Goal: Task Accomplishment & Management: Manage account settings

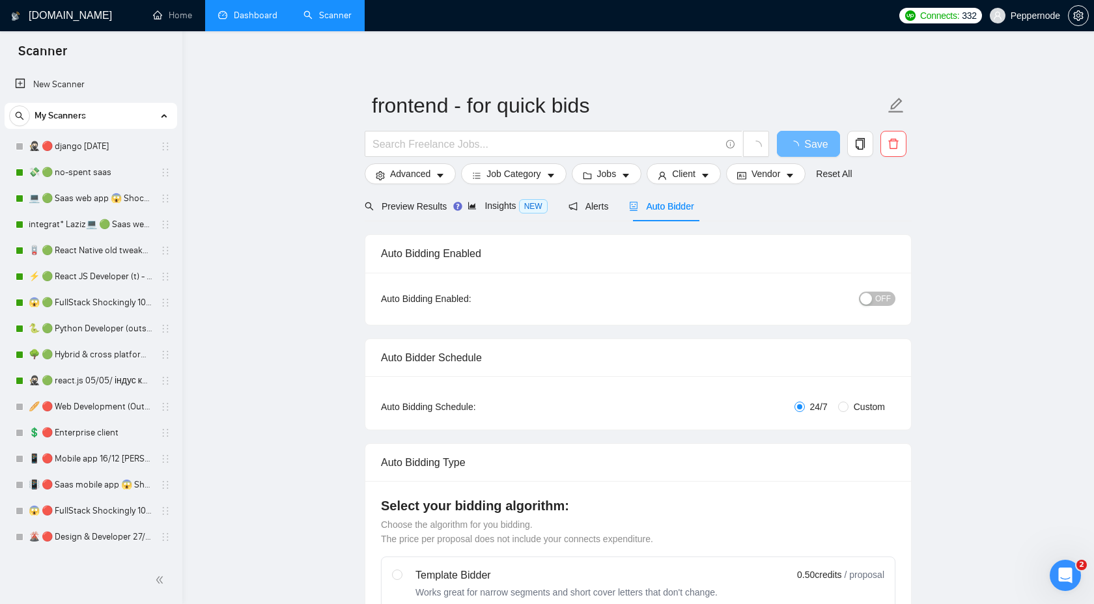
click at [256, 13] on link "Dashboard" at bounding box center [247, 15] width 59 height 11
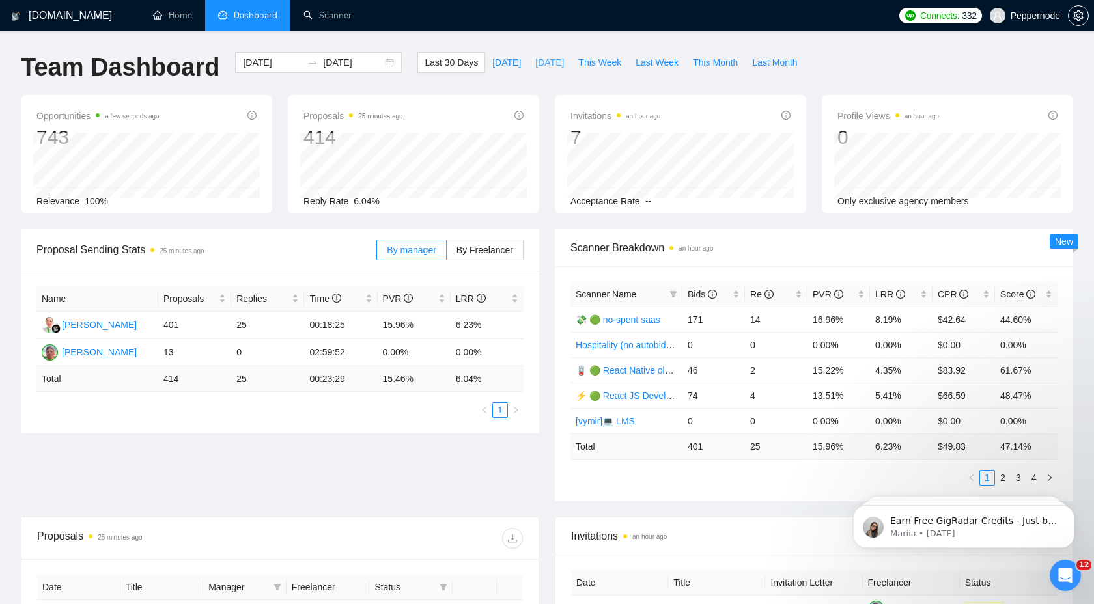
click at [539, 66] on span "Yesterday" at bounding box center [549, 62] width 29 height 14
type input "2025-08-28"
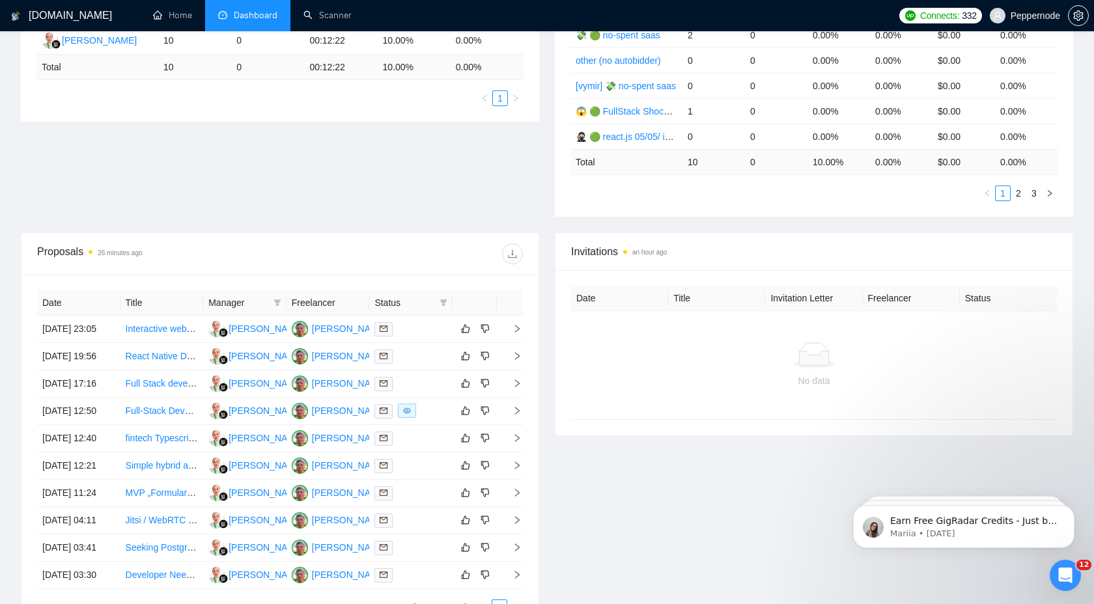
scroll to position [292, 0]
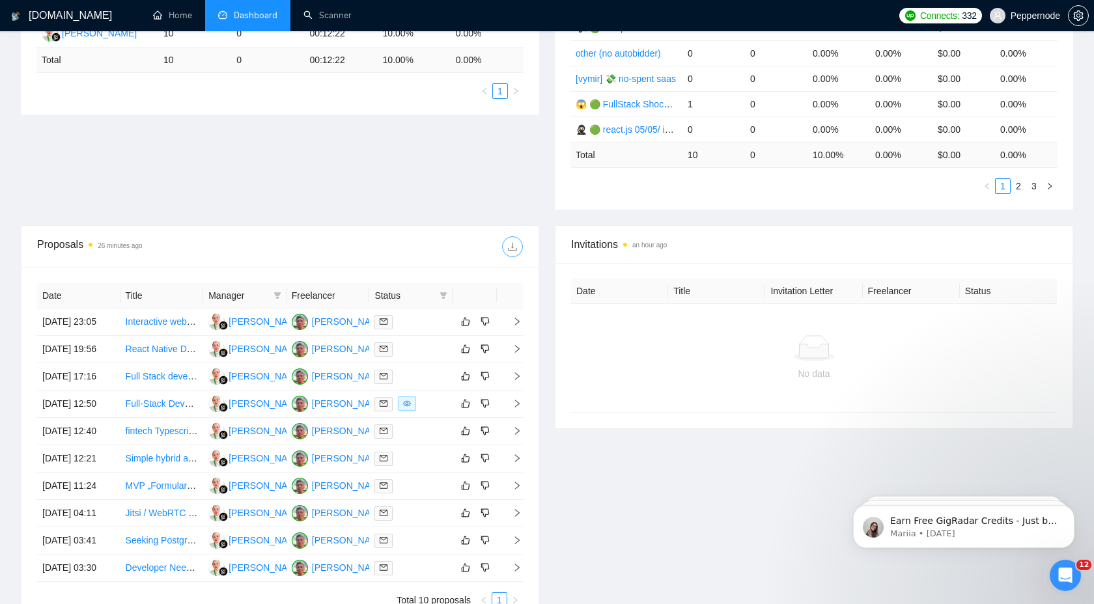
click at [511, 251] on icon "download" at bounding box center [512, 247] width 10 height 10
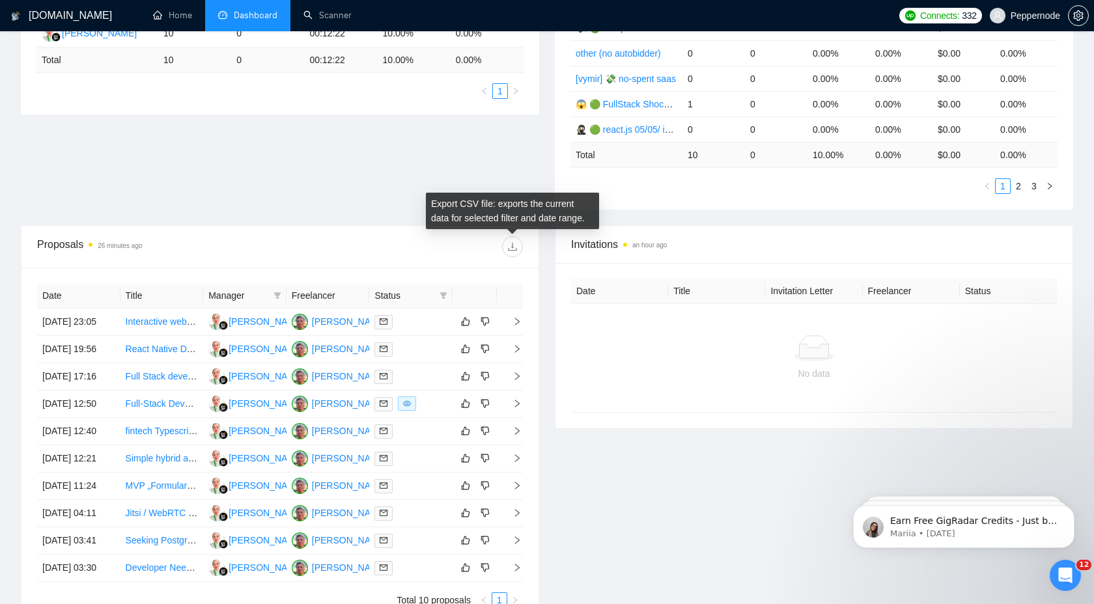
scroll to position [0, 0]
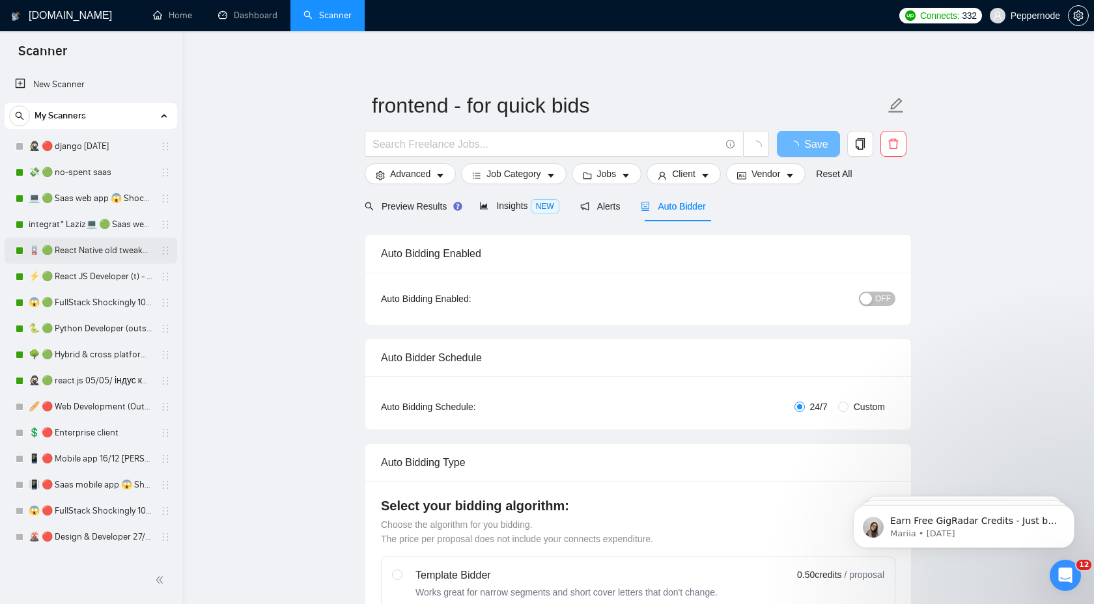
click at [77, 249] on link "🪫 🟢 React Native old tweaked 05.05 індус копі" at bounding box center [91, 251] width 124 height 26
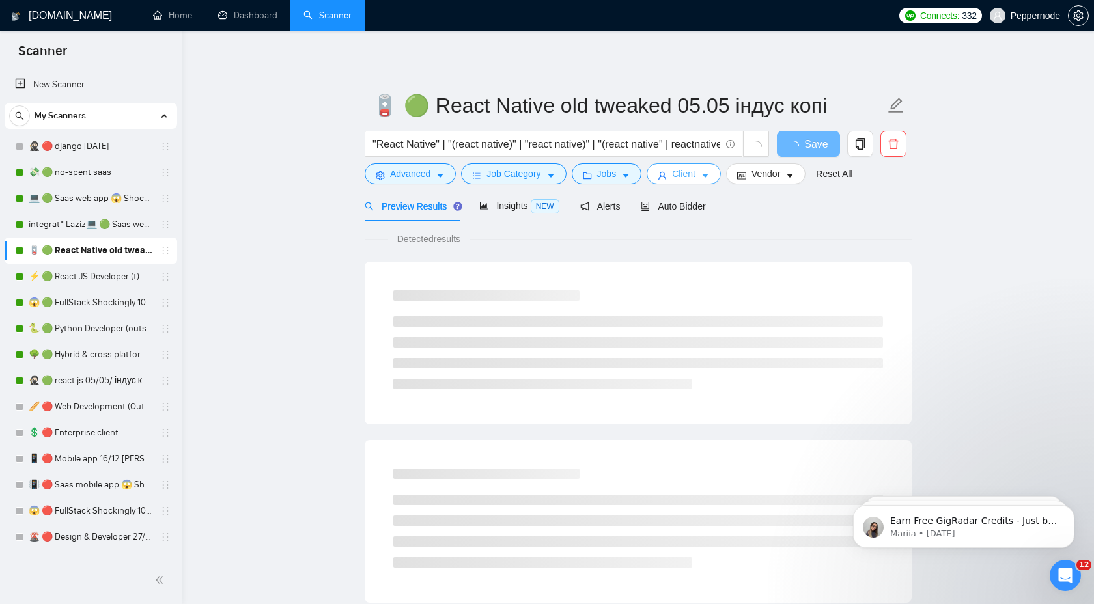
click at [708, 176] on icon "caret-down" at bounding box center [705, 177] width 7 height 4
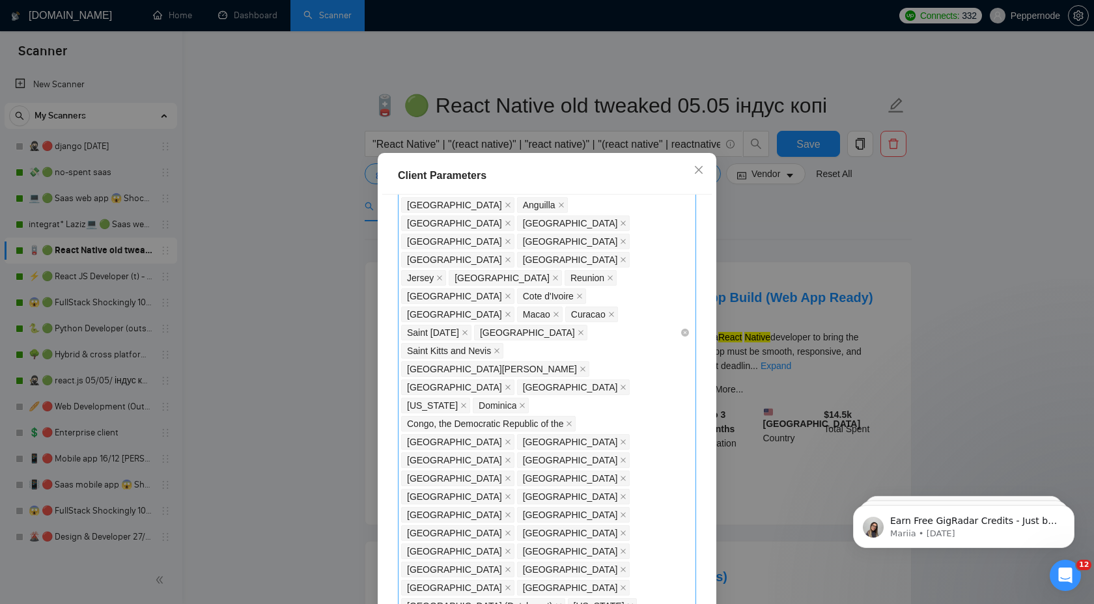
scroll to position [680, 0]
click at [652, 387] on div "[GEOGRAPHIC_DATA] [GEOGRAPHIC_DATA] [GEOGRAPHIC_DATA] [GEOGRAPHIC_DATA] [GEOGRA…" at bounding box center [540, 330] width 279 height 1404
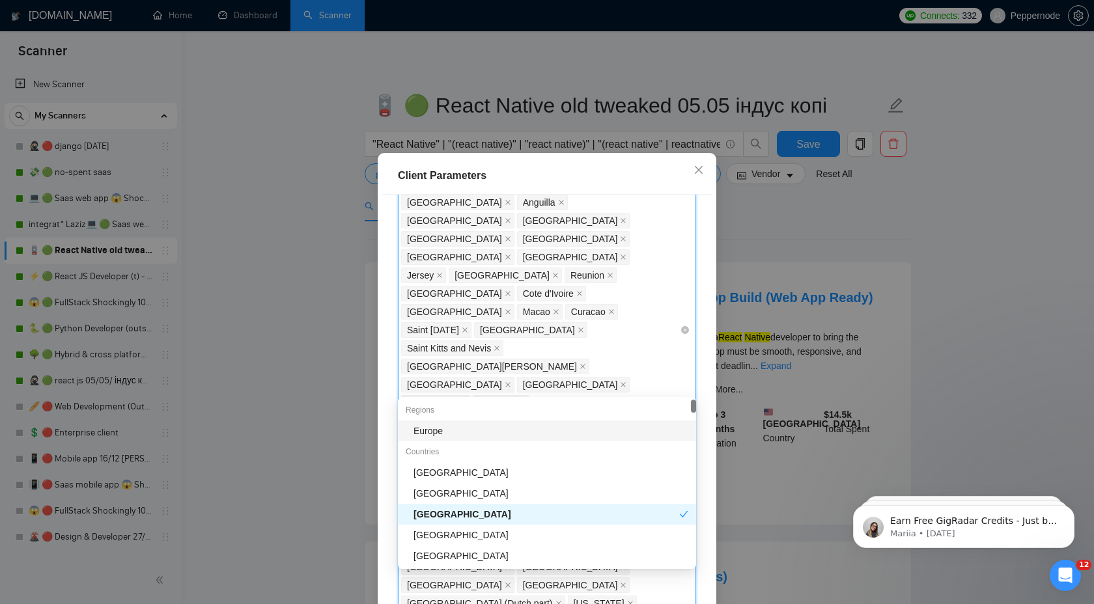
type input "uk"
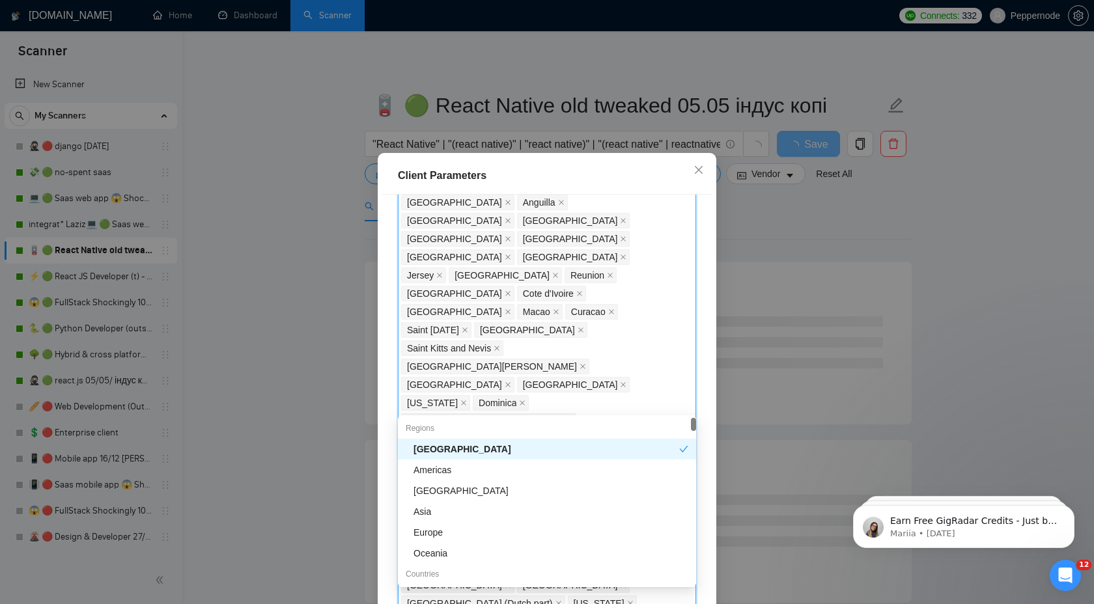
click at [709, 399] on div "Client Location Include Client Countries Select Exclude Client Countries [GEOGR…" at bounding box center [547, 406] width 330 height 423
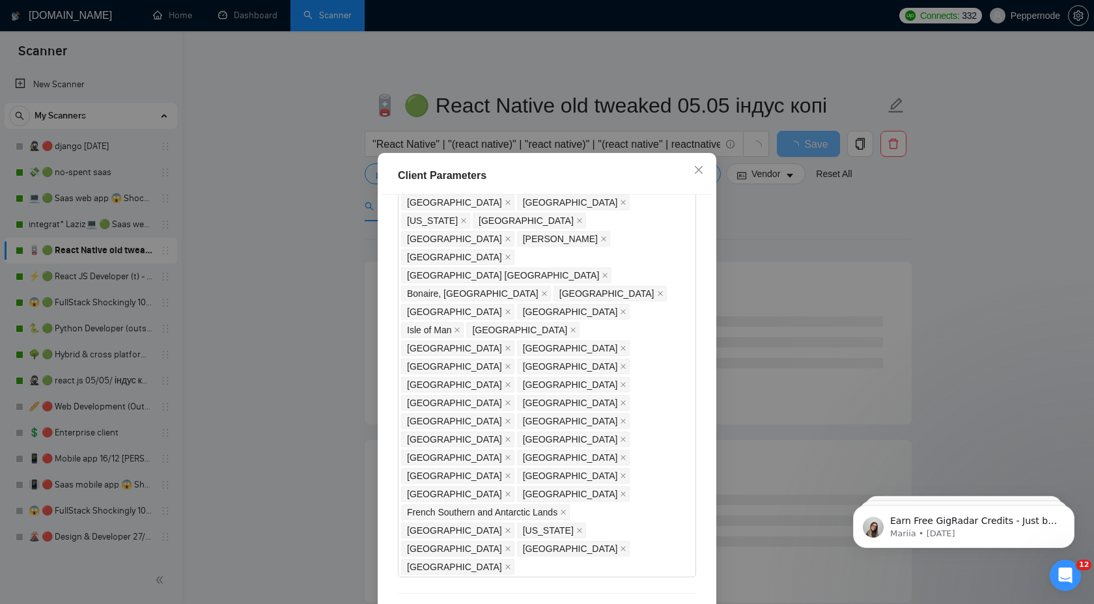
scroll to position [70, 0]
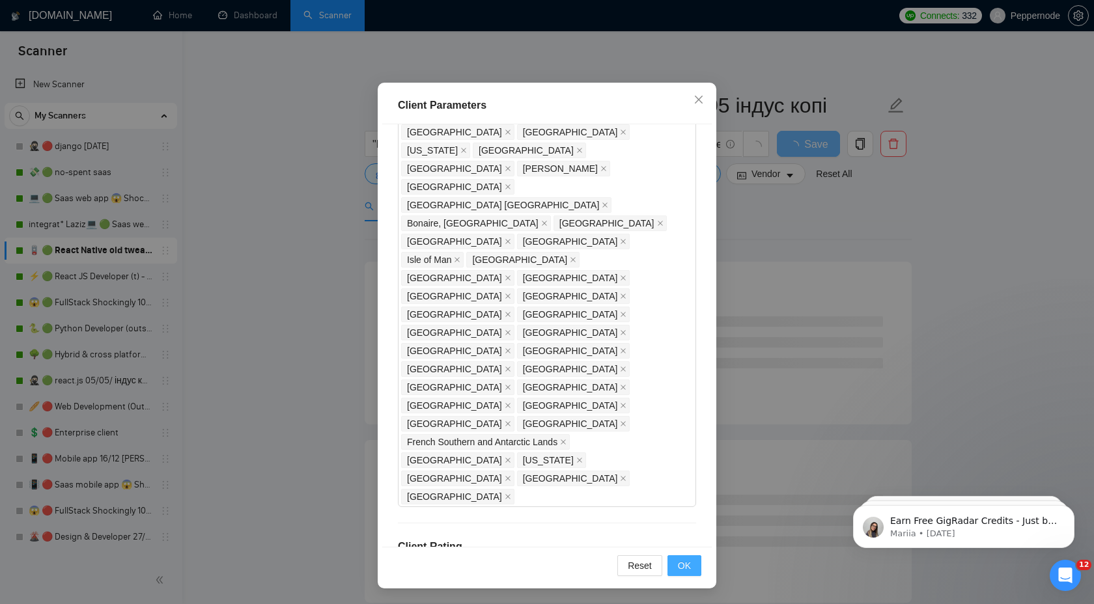
click at [685, 569] on span "OK" at bounding box center [684, 566] width 13 height 14
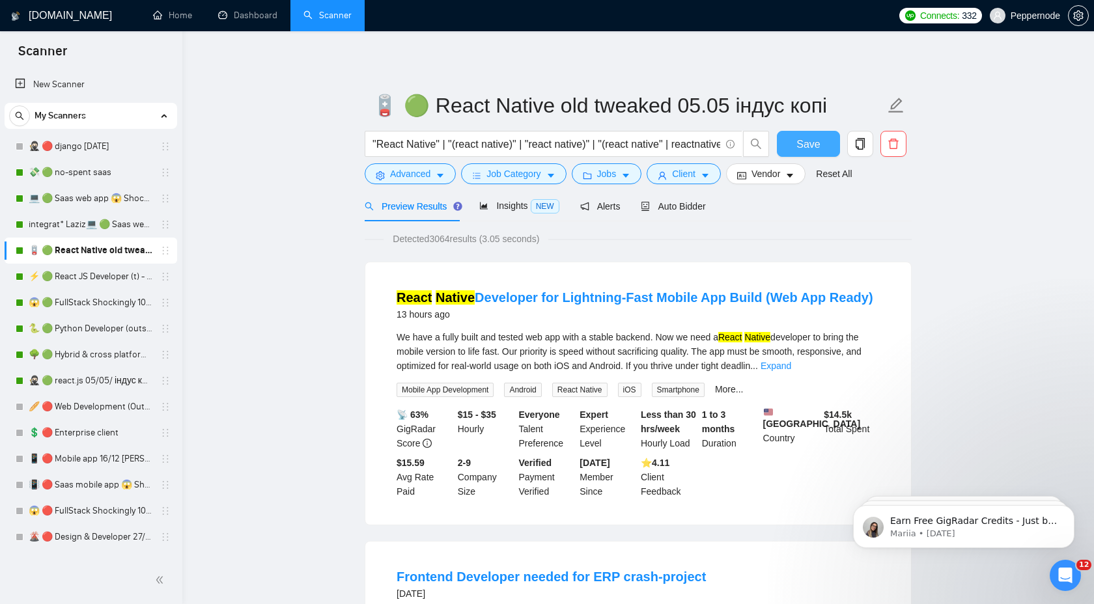
click at [807, 148] on span "Save" at bounding box center [807, 144] width 23 height 16
